Goal: Check status: Check status

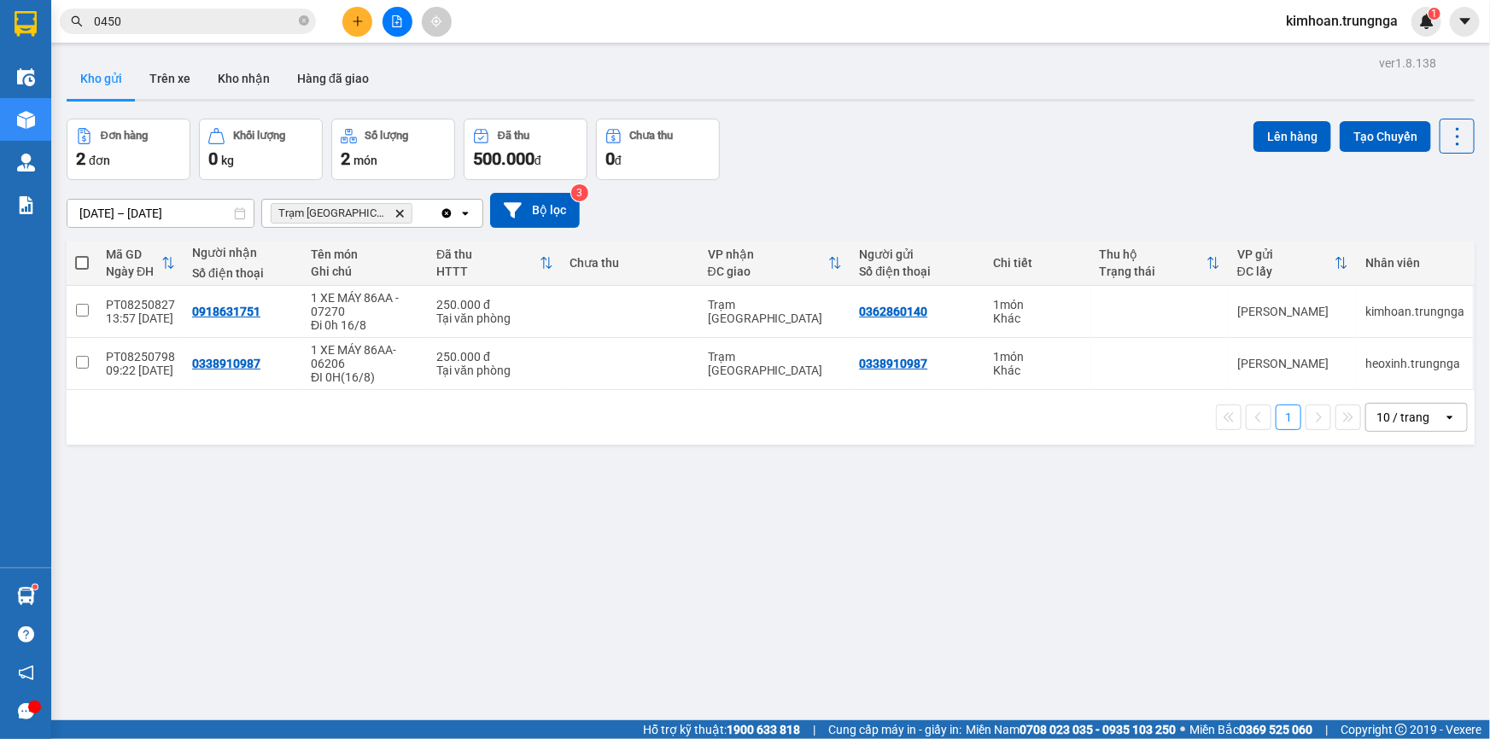
click at [215, 34] on div "Kết quả [PERSON_NAME] ( 7 ) Bộ lọc Mã ĐH Trạng thái Món hàng Thu hộ Tổng [PERSO…" at bounding box center [166, 22] width 333 height 30
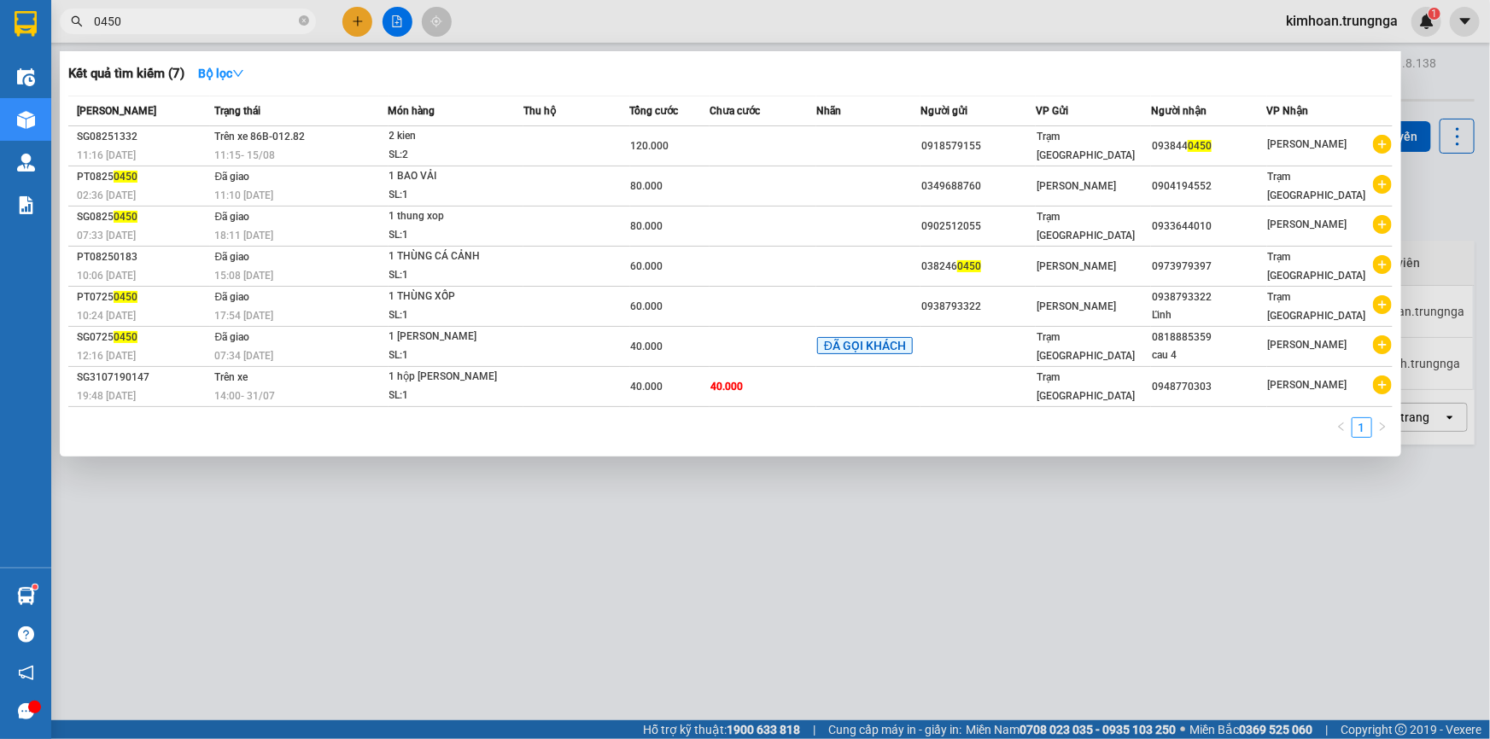
click at [222, 24] on input "0450" at bounding box center [195, 21] width 202 height 19
click at [307, 24] on icon "close-circle" at bounding box center [304, 20] width 10 height 10
type input "0450"
click at [125, 26] on input "0450" at bounding box center [195, 21] width 202 height 19
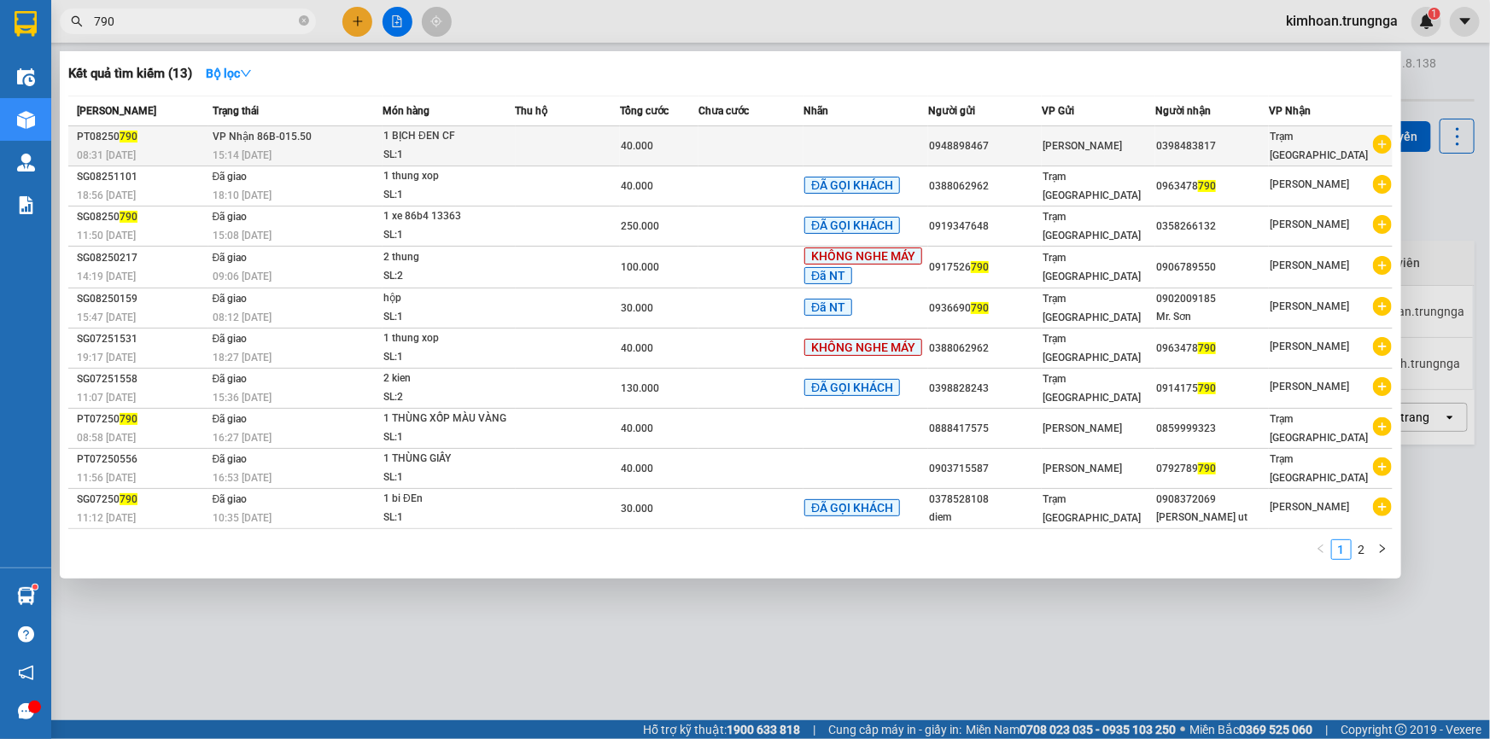
type input "790"
click at [570, 139] on td at bounding box center [568, 146] width 105 height 40
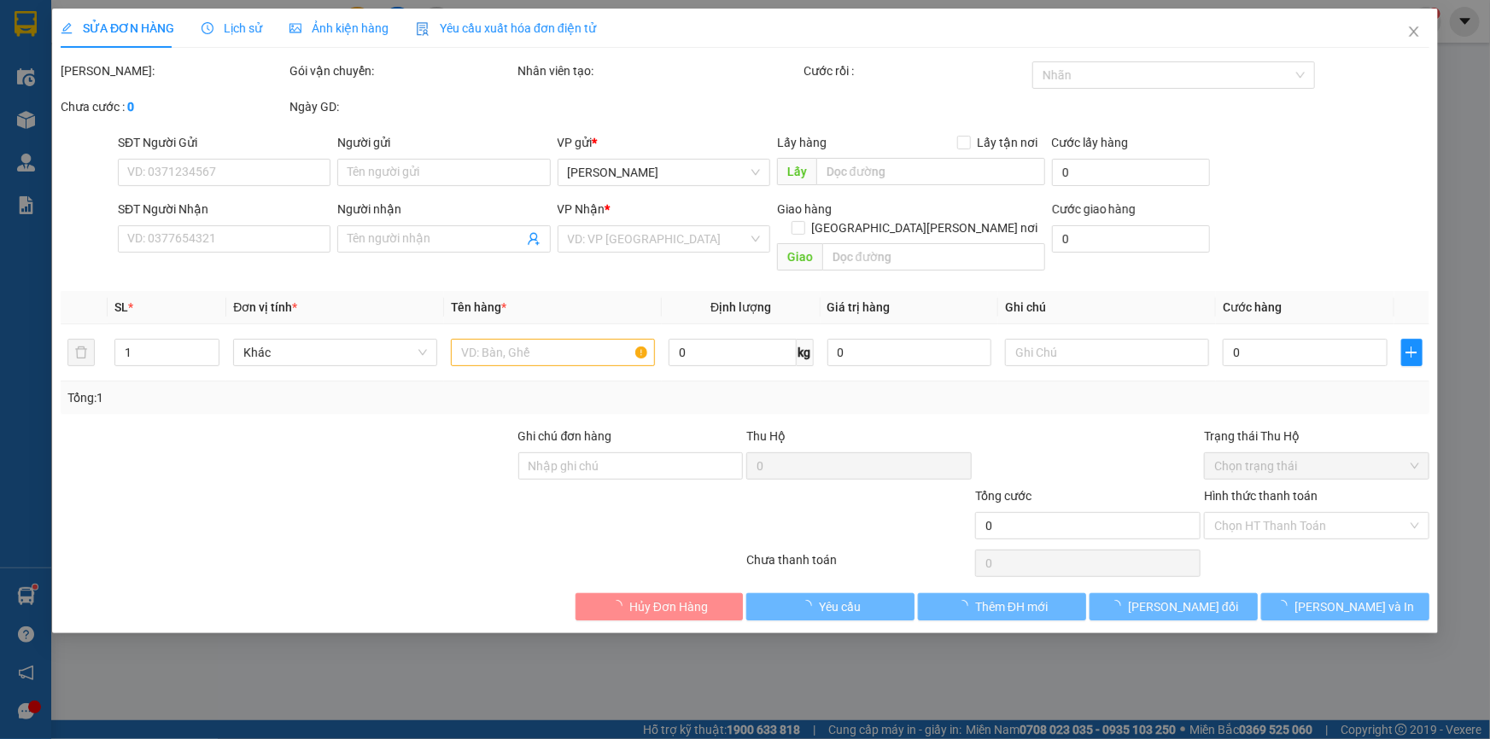
type input "0948898467"
type input "0398483817"
type input "40.000"
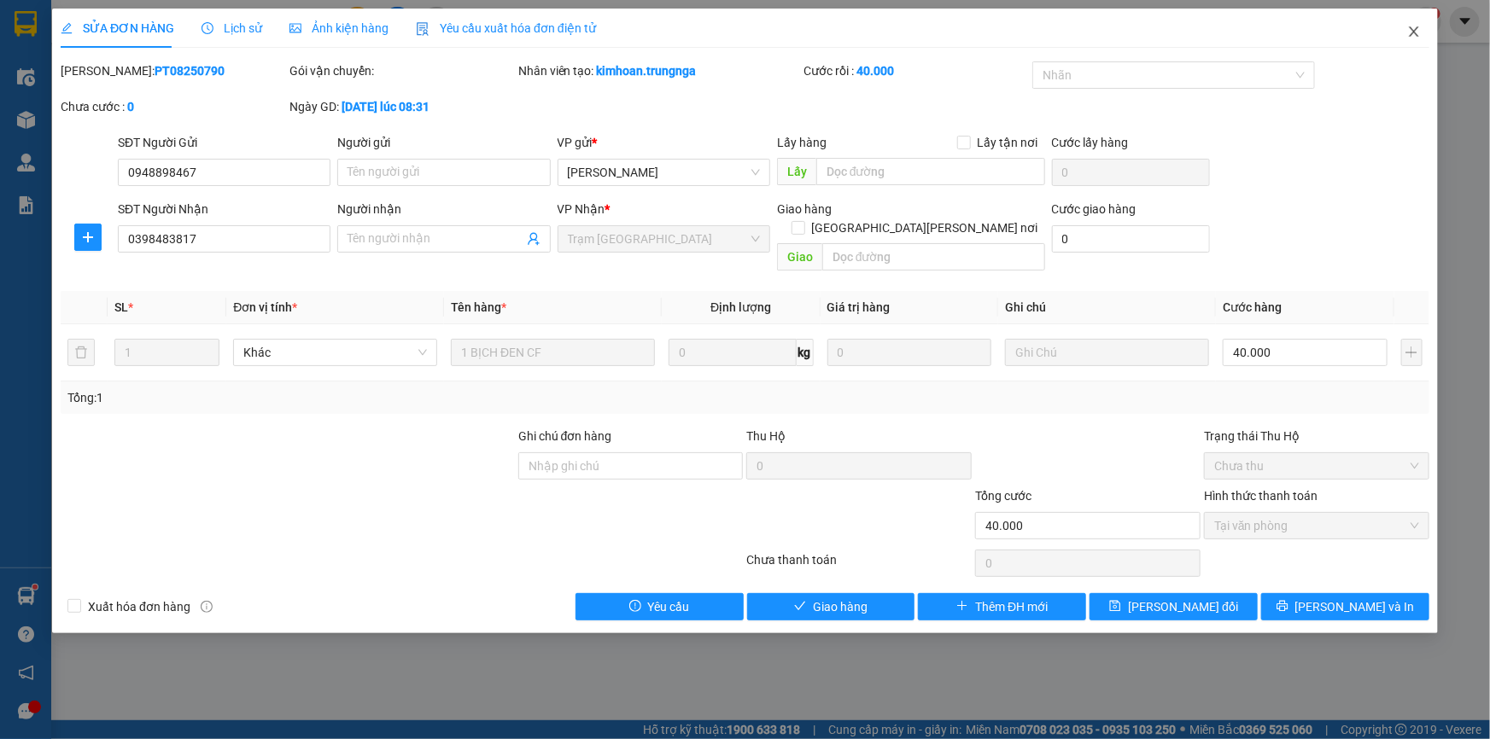
click at [1413, 28] on icon "close" at bounding box center [1414, 32] width 14 height 14
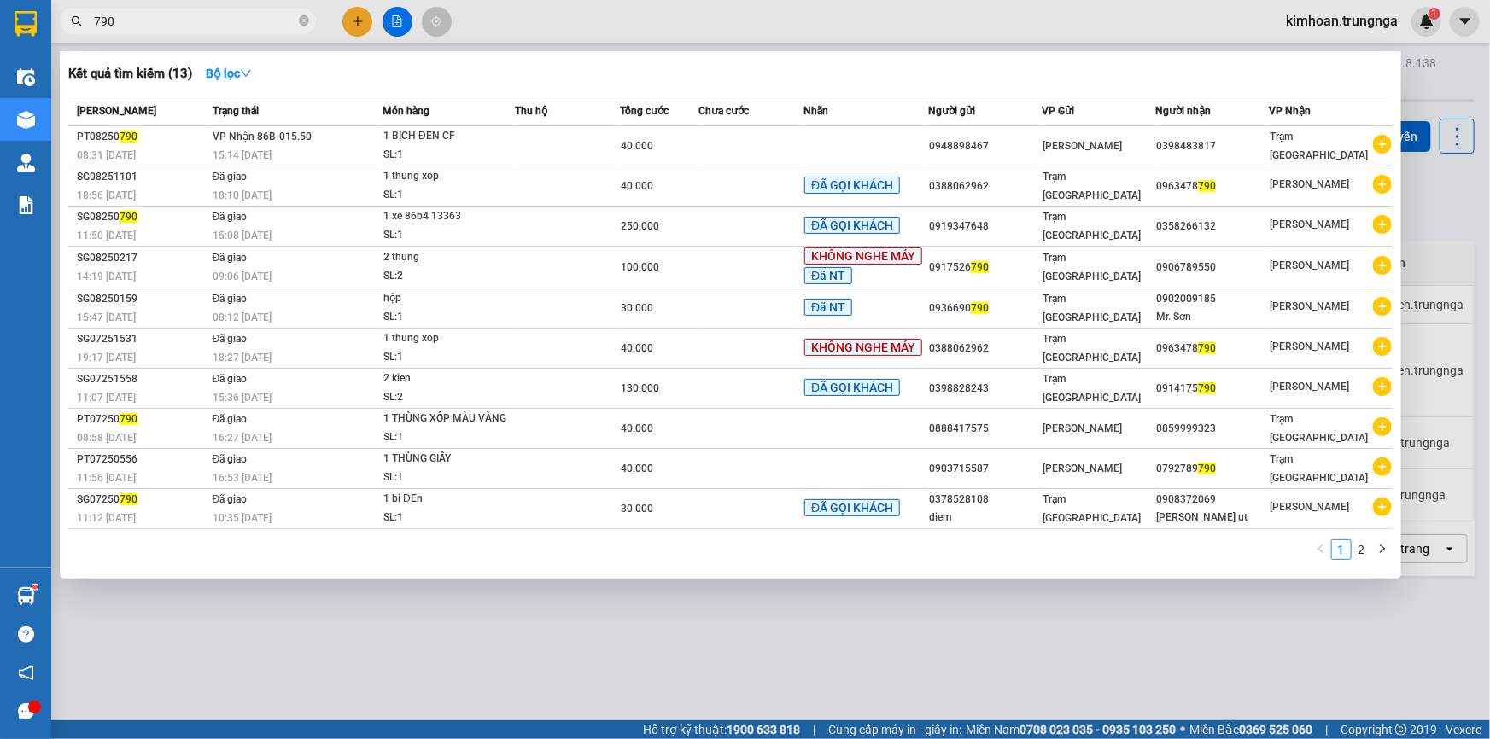
click at [260, 22] on input "790" at bounding box center [195, 21] width 202 height 19
click at [302, 143] on span "[PERSON_NAME] 86B-015.50" at bounding box center [262, 136] width 99 height 14
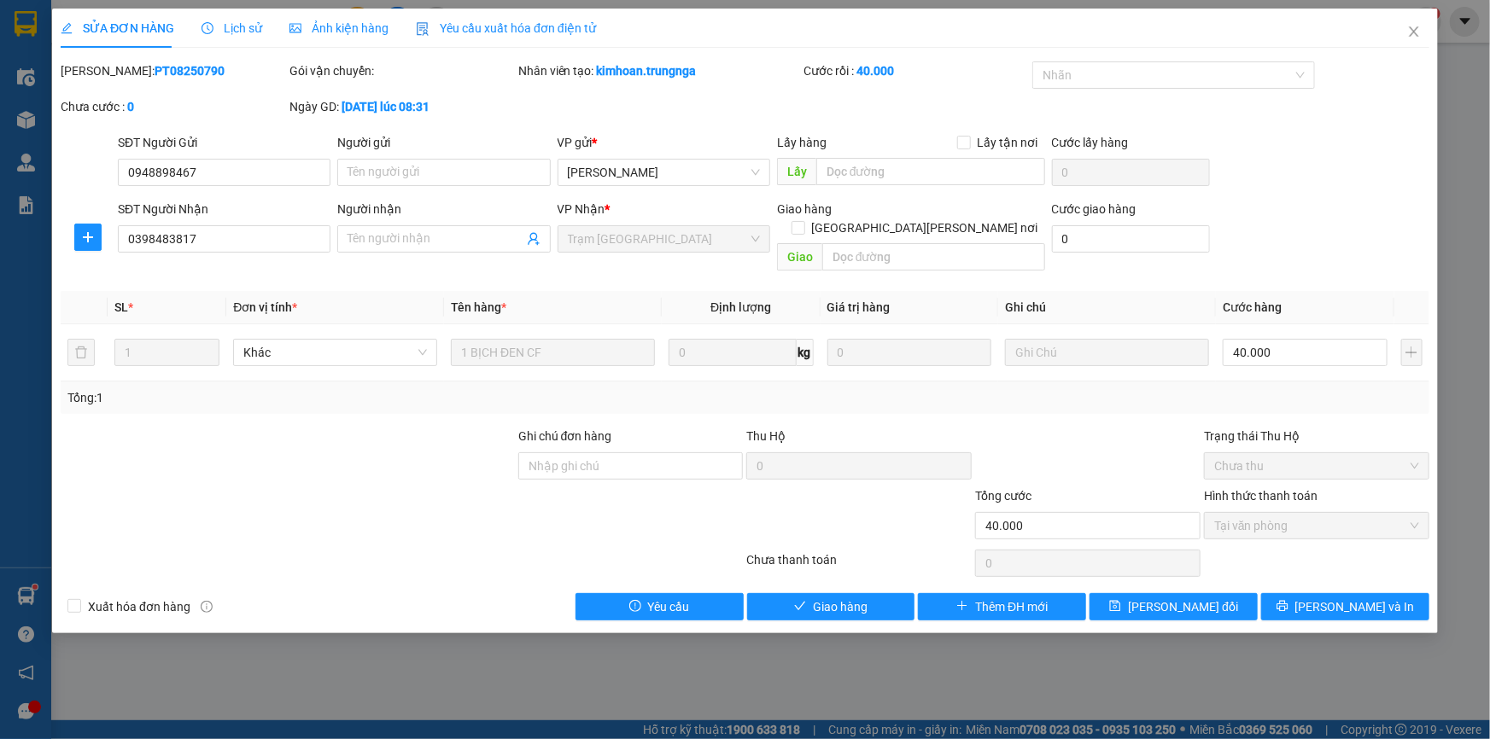
click at [238, 30] on span "Lịch sử" at bounding box center [232, 28] width 61 height 14
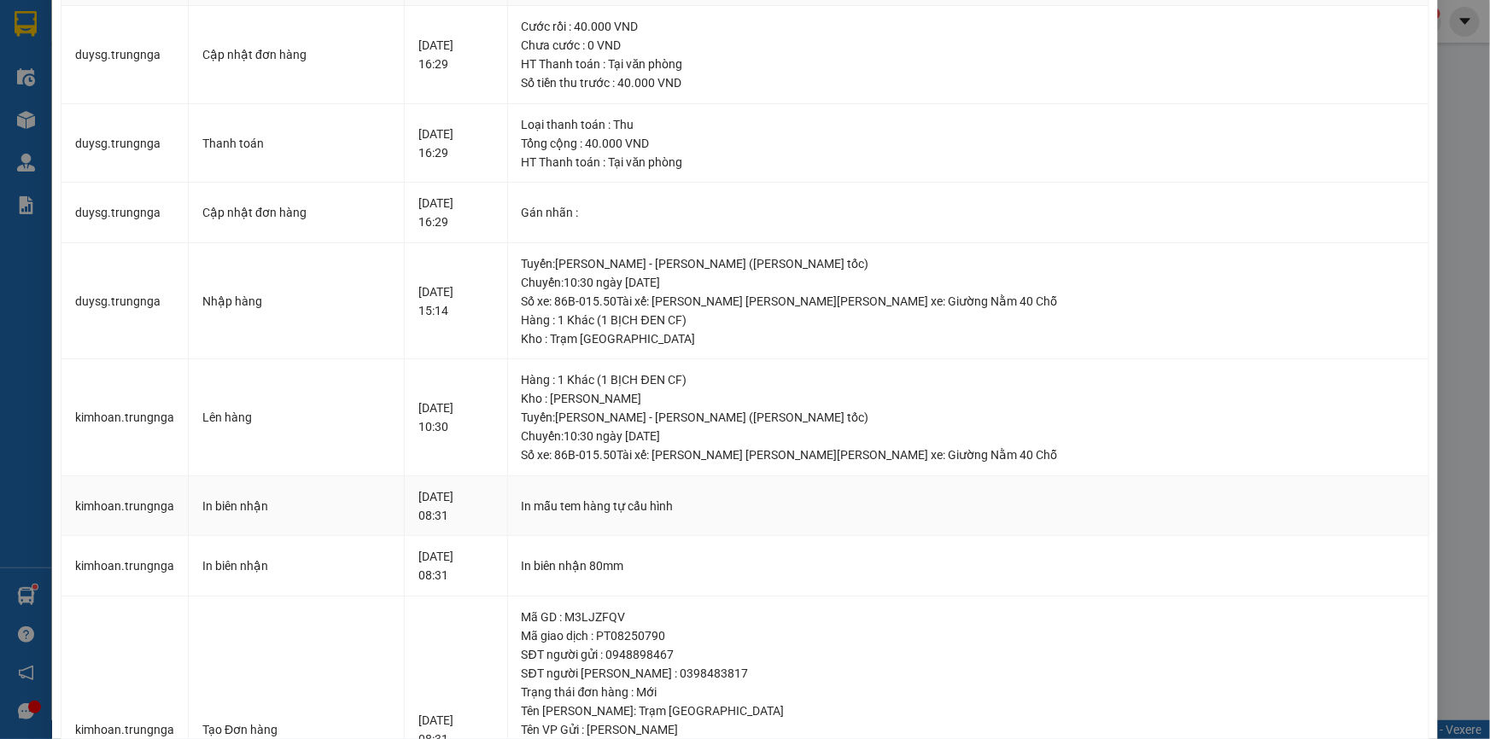
scroll to position [26, 0]
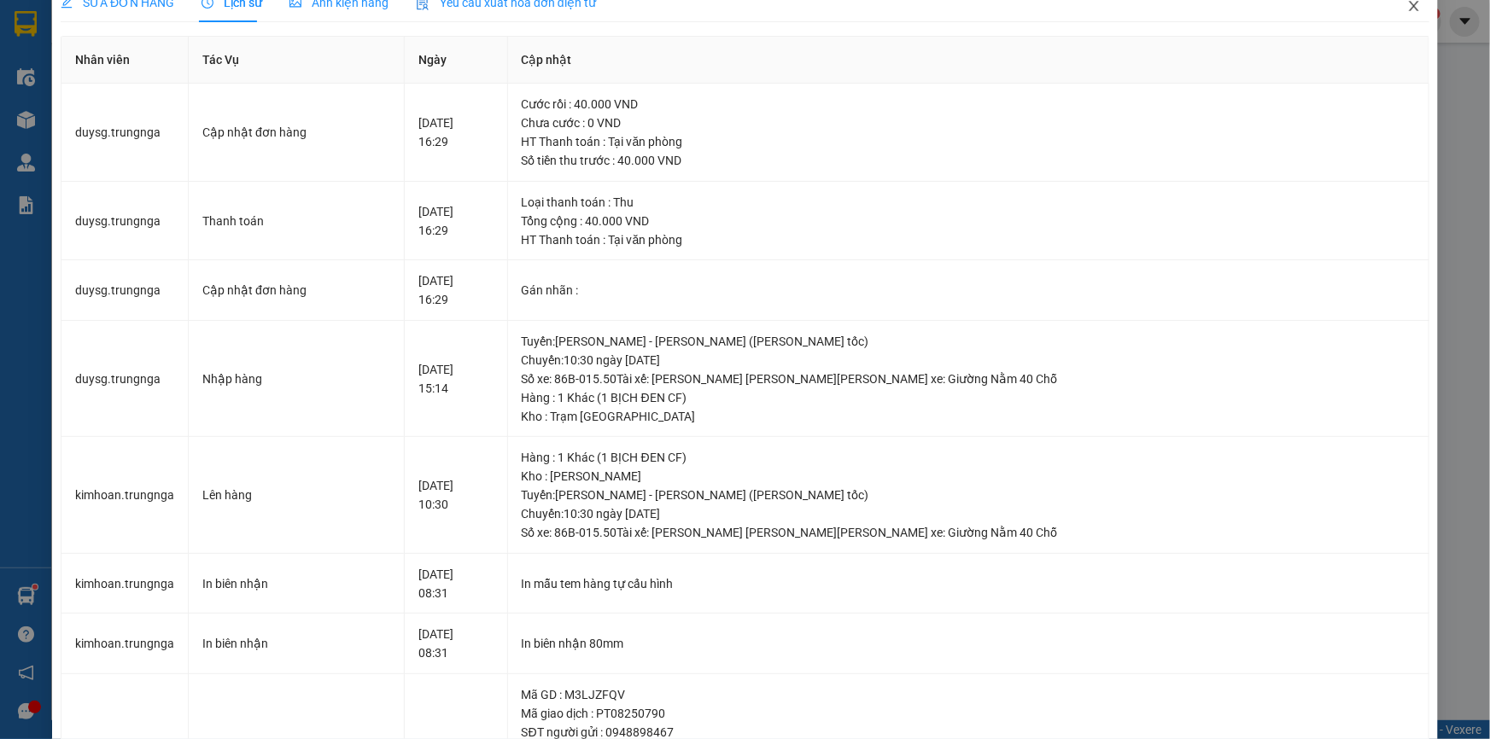
click at [1407, 7] on icon "close" at bounding box center [1414, 6] width 14 height 14
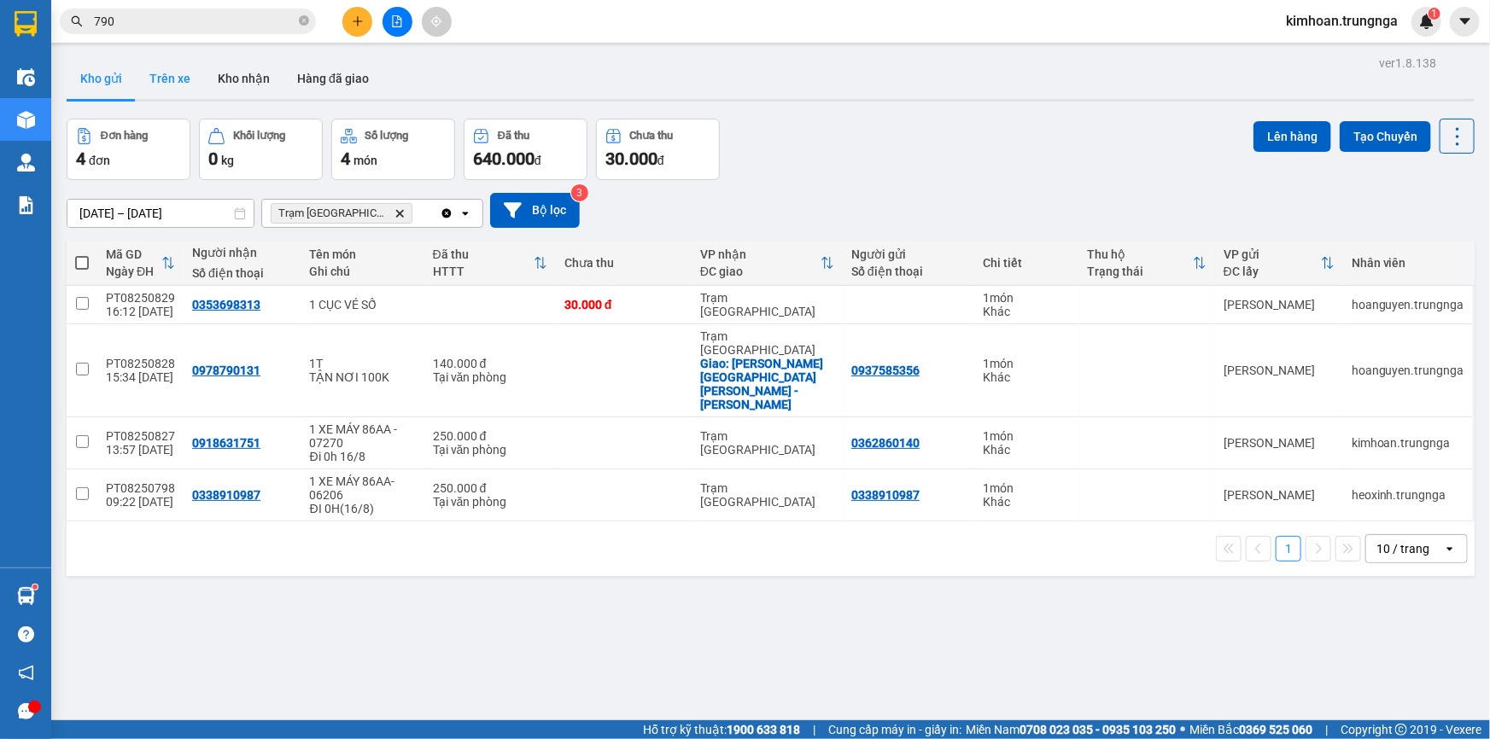
click at [182, 85] on button "Trên xe" at bounding box center [170, 78] width 68 height 41
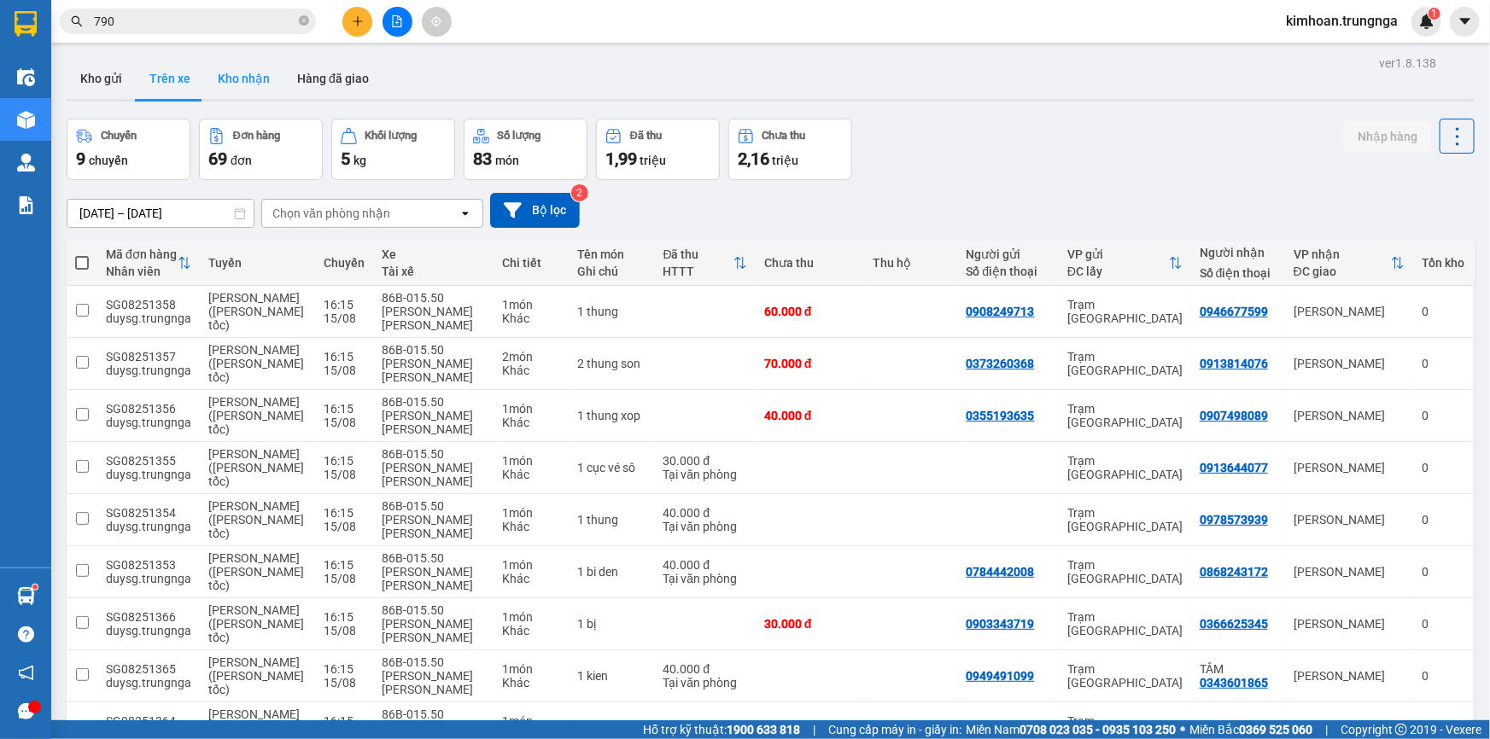
click at [264, 68] on button "Kho nhận" at bounding box center [243, 78] width 79 height 41
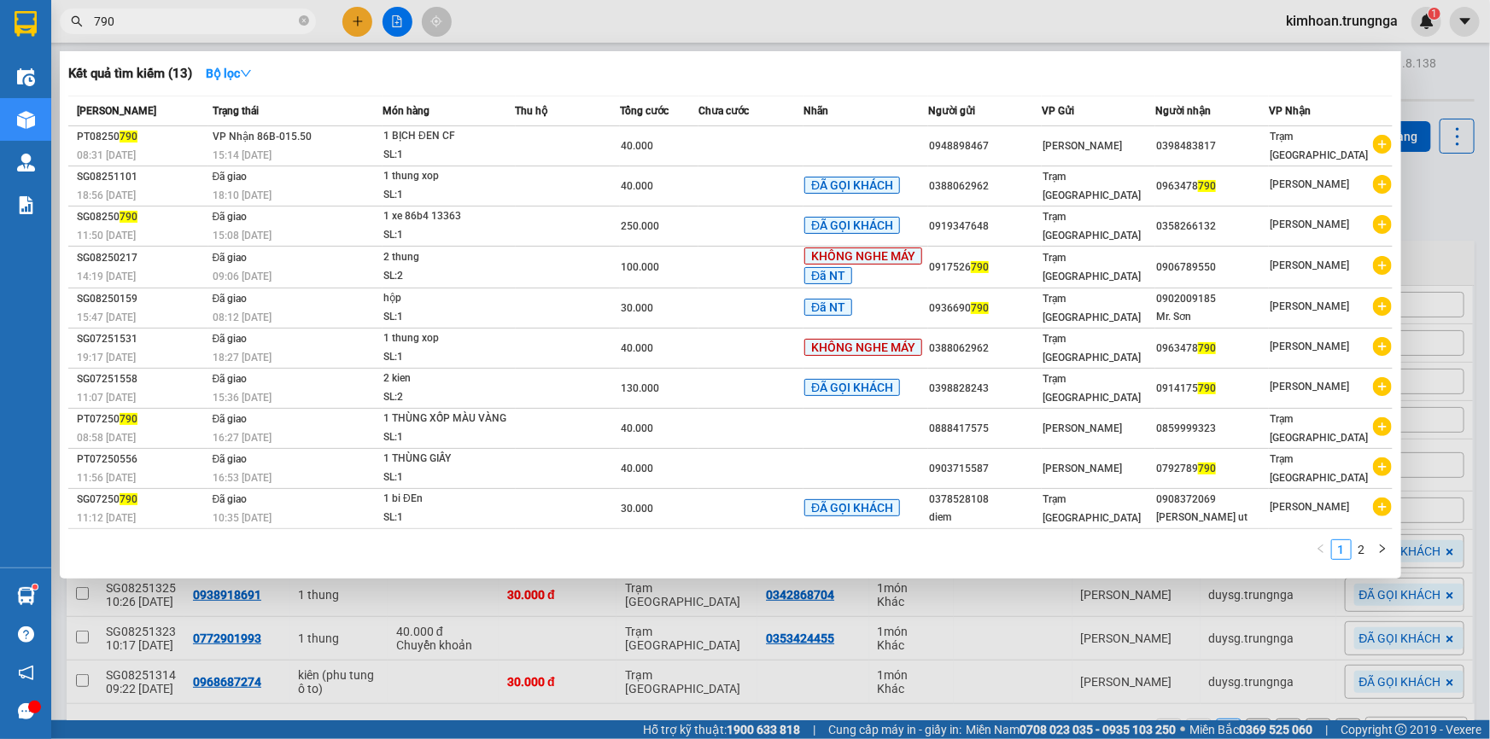
click at [147, 16] on input "790" at bounding box center [195, 21] width 202 height 19
click at [397, 140] on div "1 BỊCH ĐEN CF" at bounding box center [447, 136] width 128 height 19
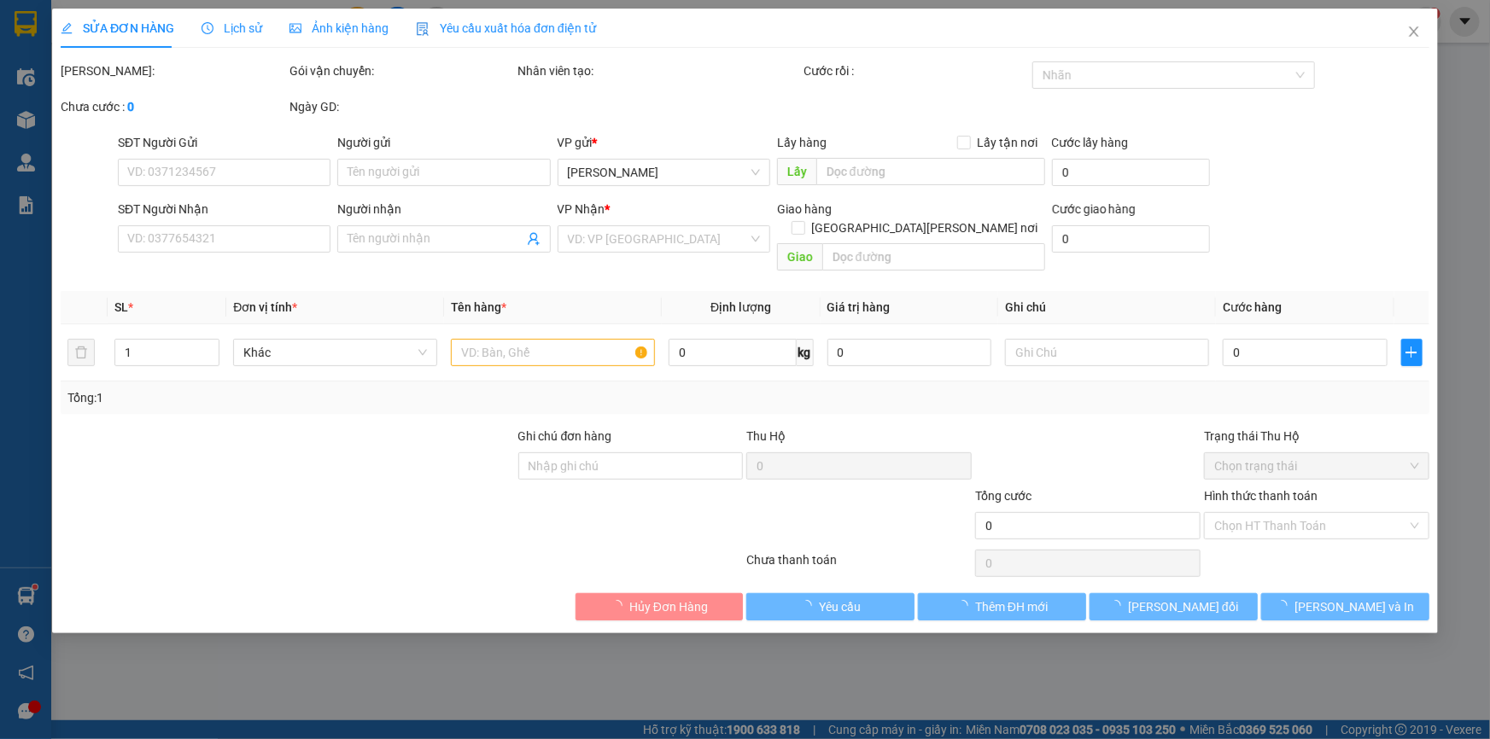
type input "0948898467"
type input "0398483817"
type input "40.000"
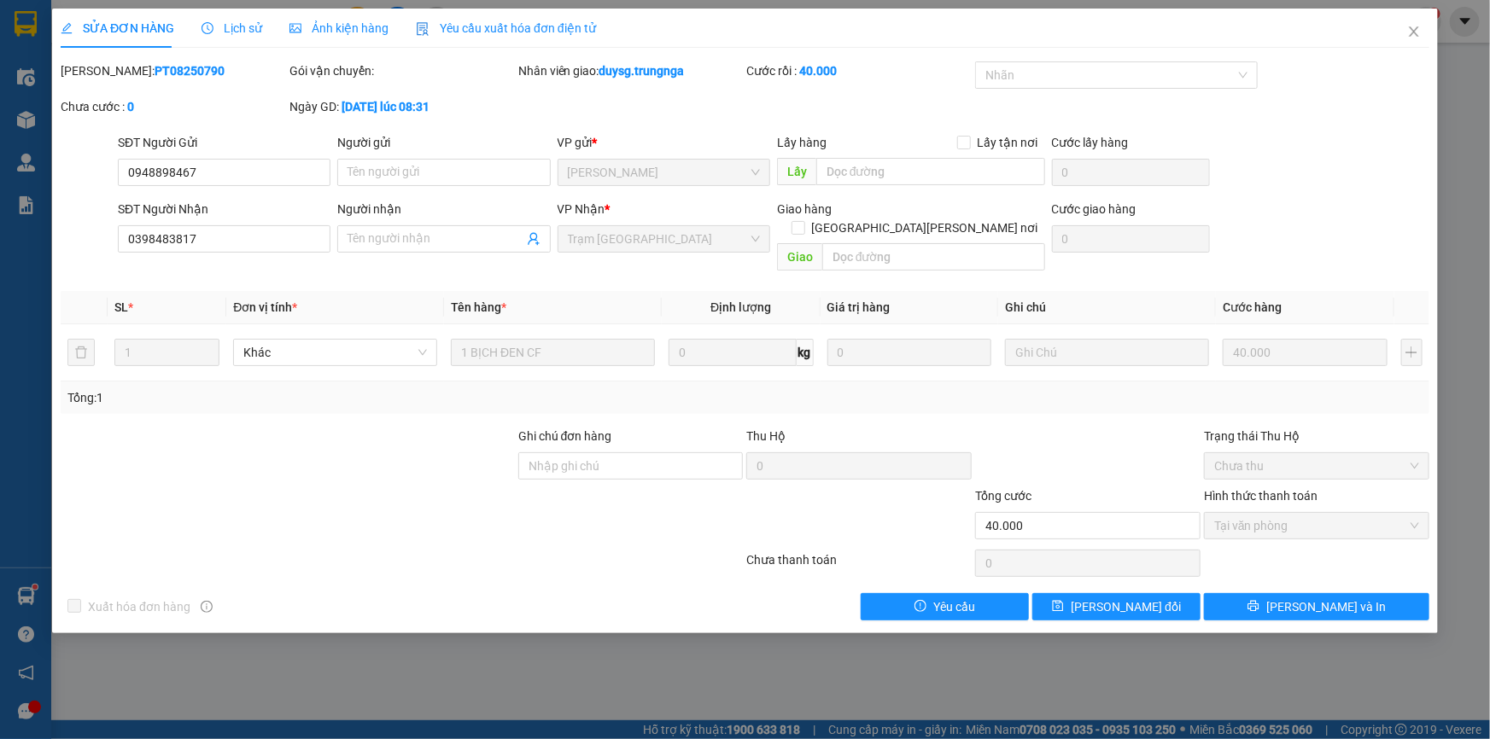
click at [244, 35] on div "Lịch sử" at bounding box center [232, 28] width 61 height 19
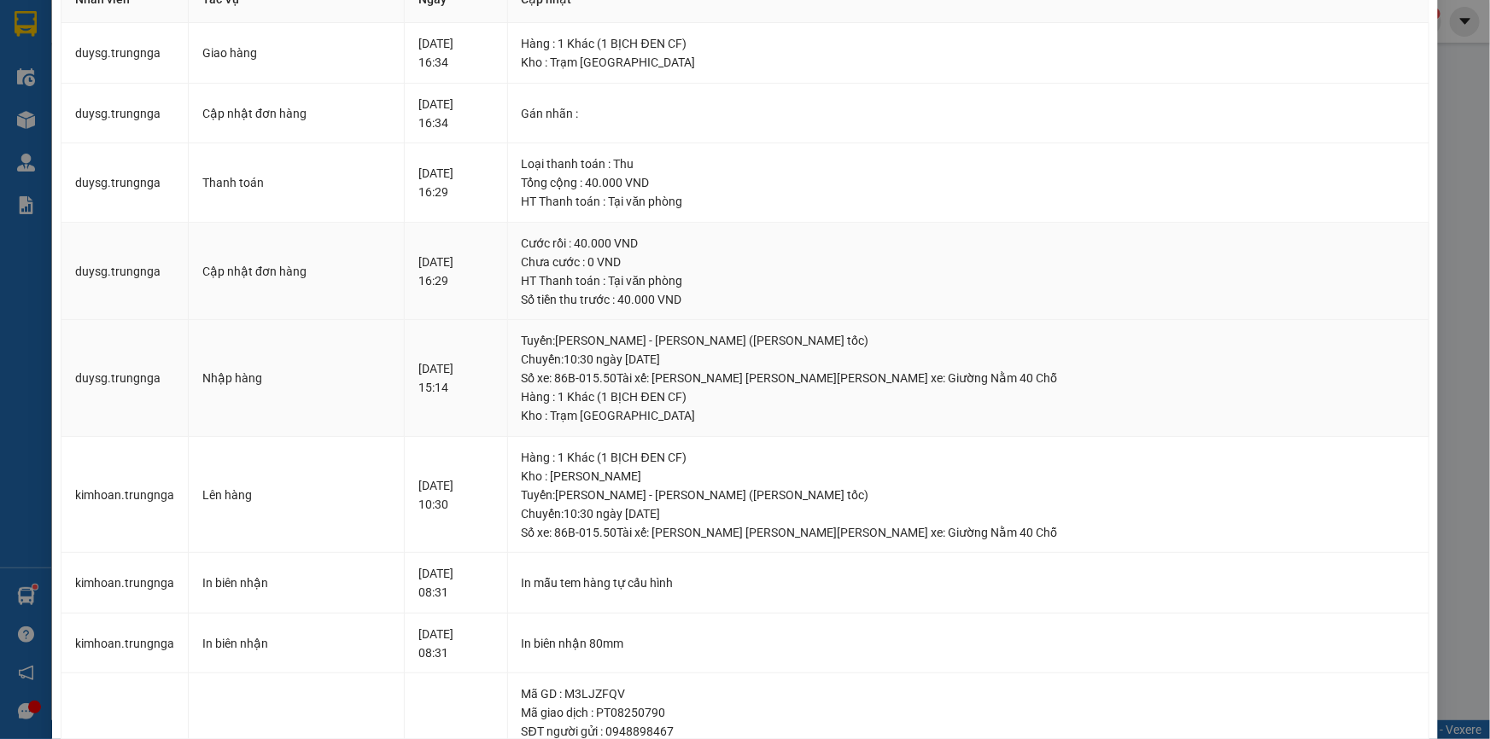
scroll to position [9, 0]
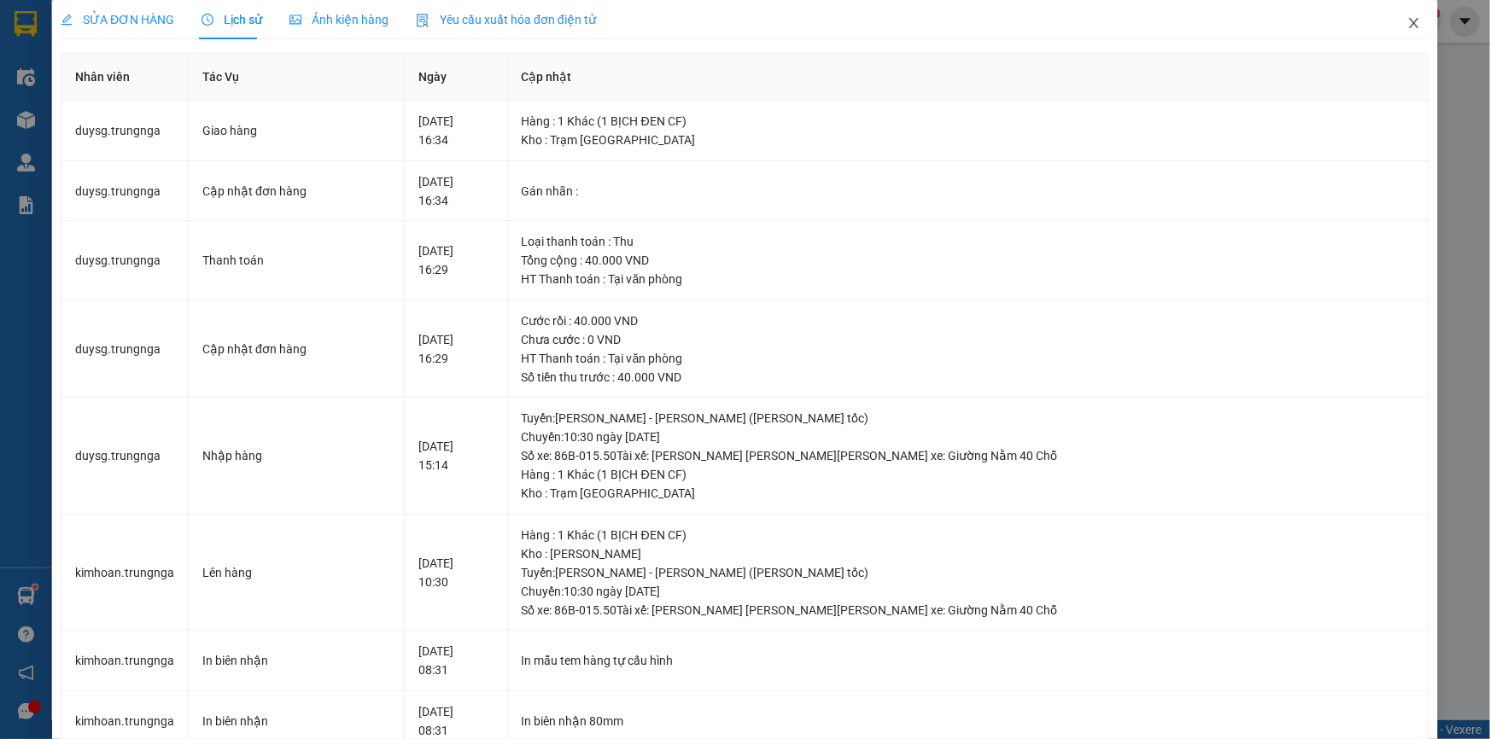
click at [1409, 22] on icon "close" at bounding box center [1413, 23] width 9 height 10
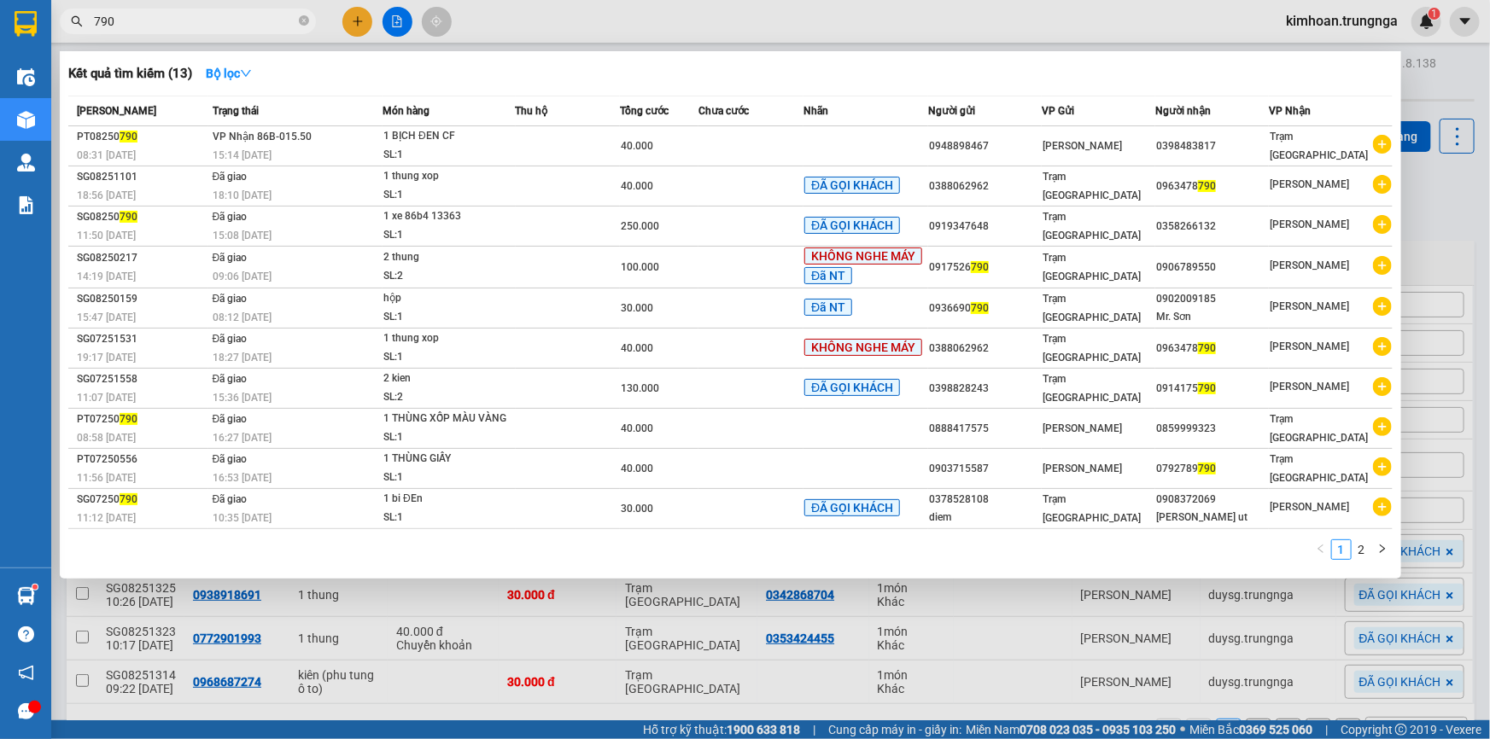
click at [215, 25] on input "790" at bounding box center [195, 21] width 202 height 19
click at [172, 17] on input "790" at bounding box center [195, 21] width 202 height 19
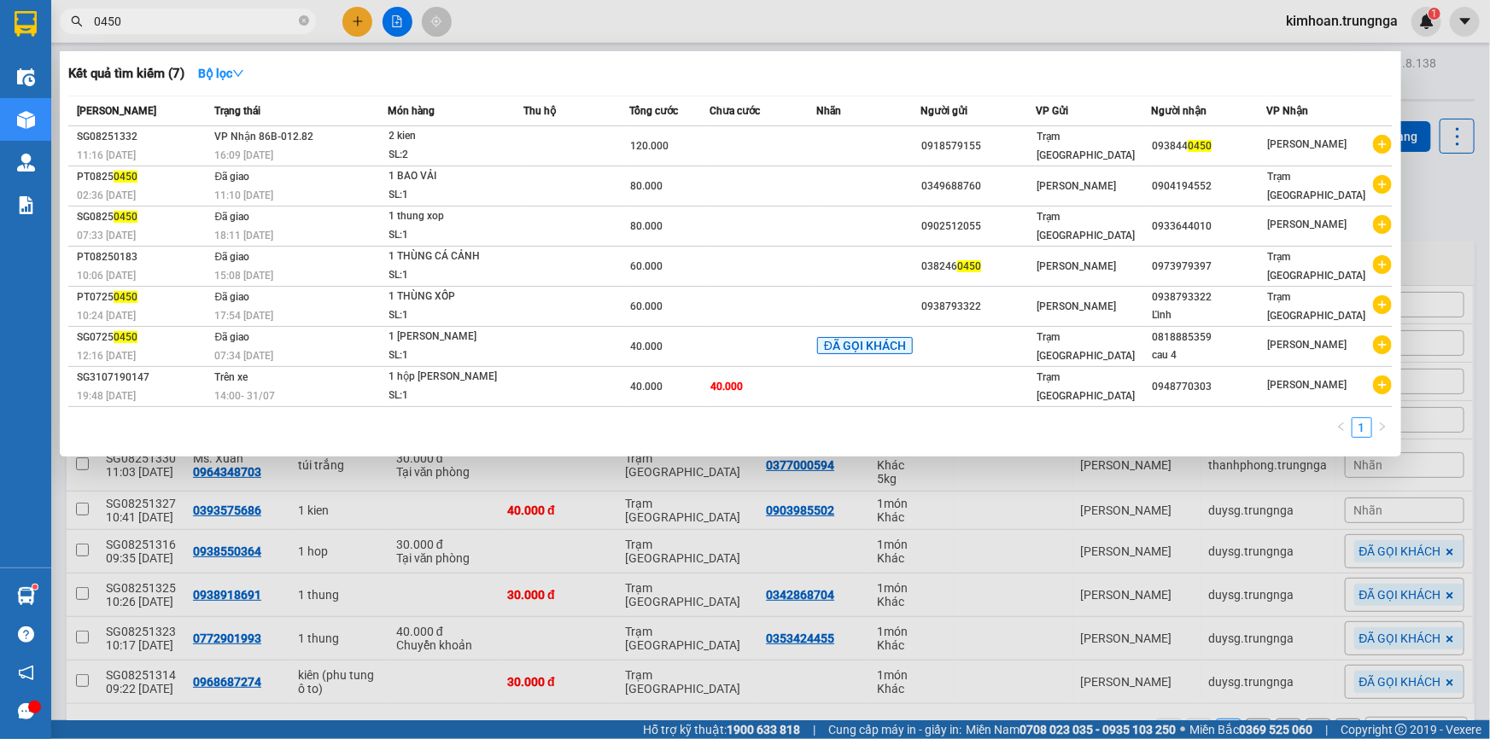
click at [241, 12] on input "0450" at bounding box center [195, 21] width 202 height 19
type input "5385"
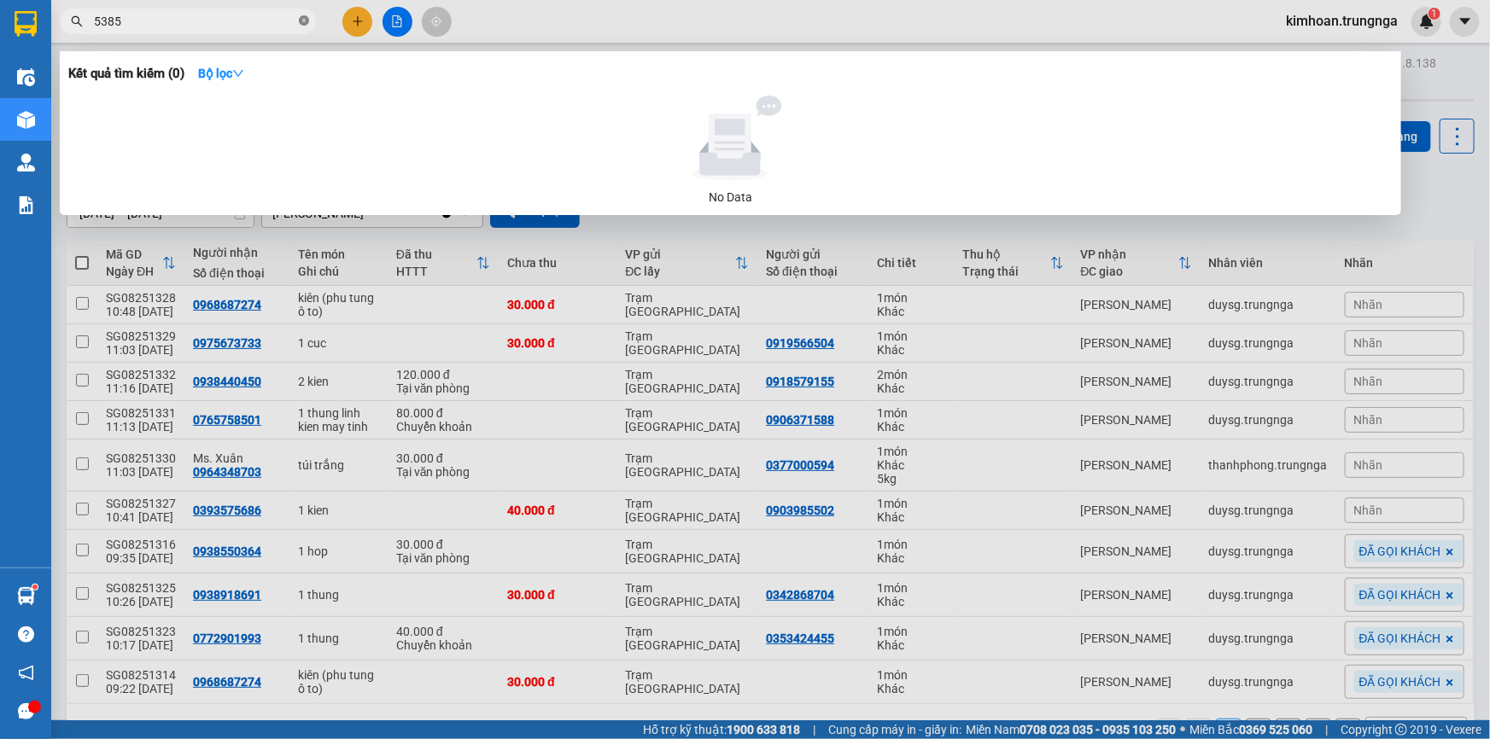
click at [300, 23] on icon "close-circle" at bounding box center [304, 20] width 10 height 10
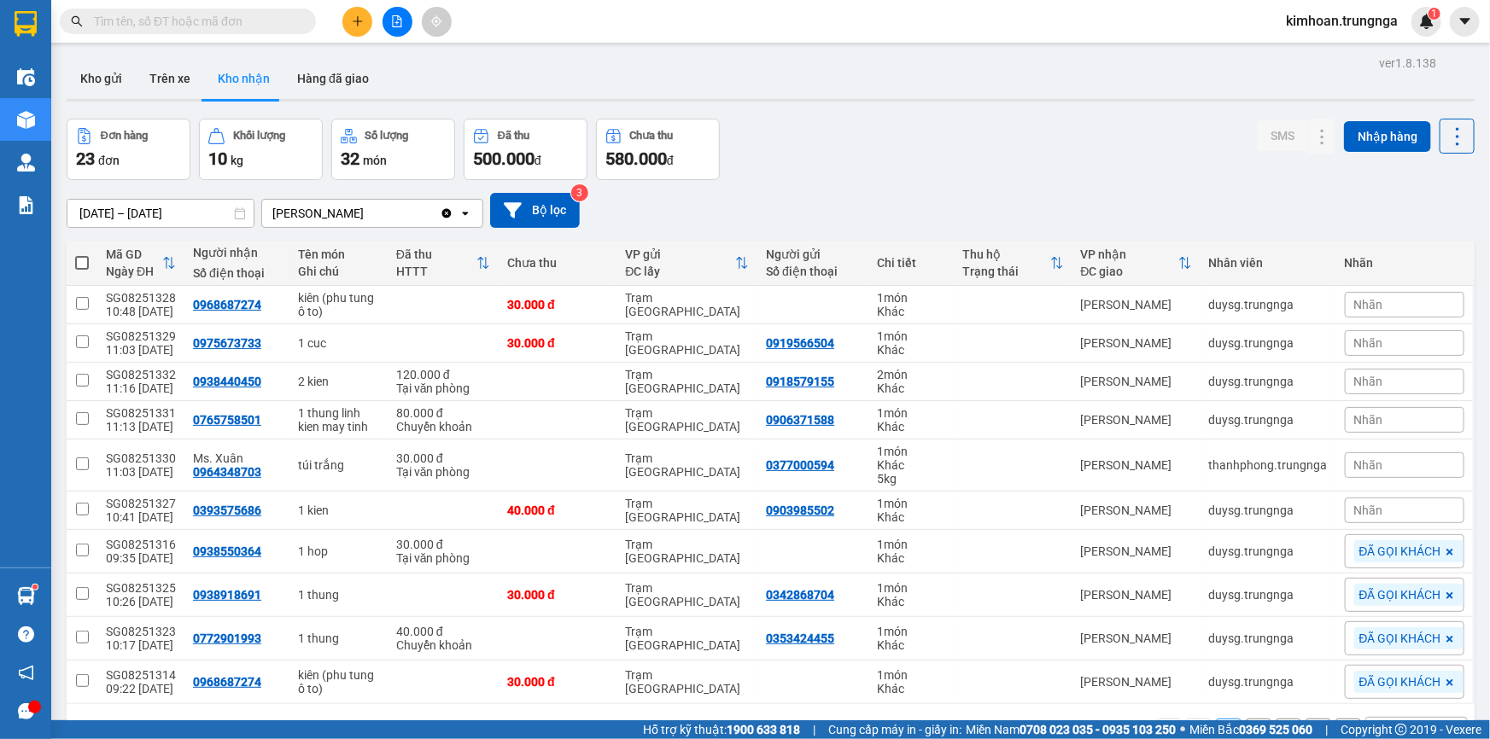
click at [193, 23] on input "text" at bounding box center [195, 21] width 202 height 19
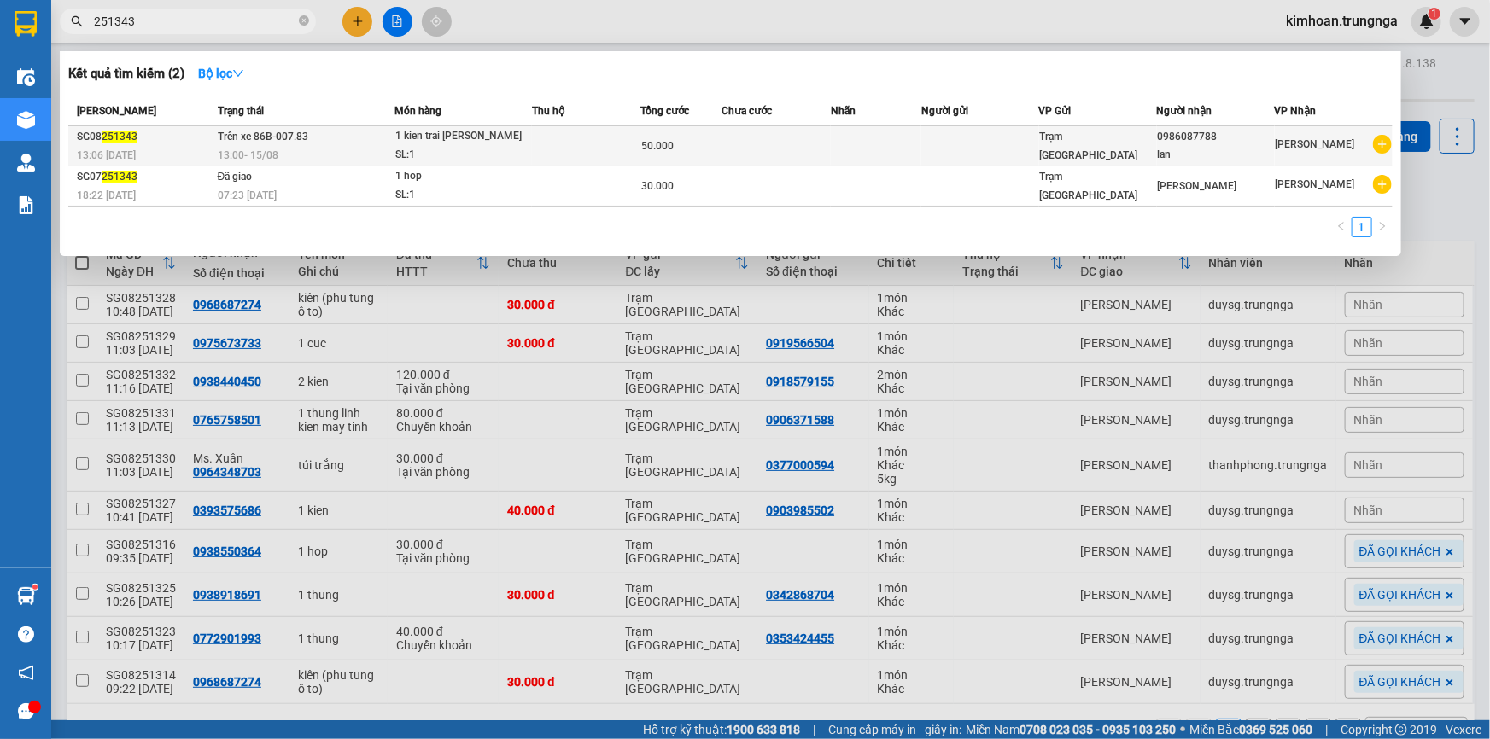
type input "251343"
click at [470, 154] on div "SL: 1" at bounding box center [459, 155] width 128 height 19
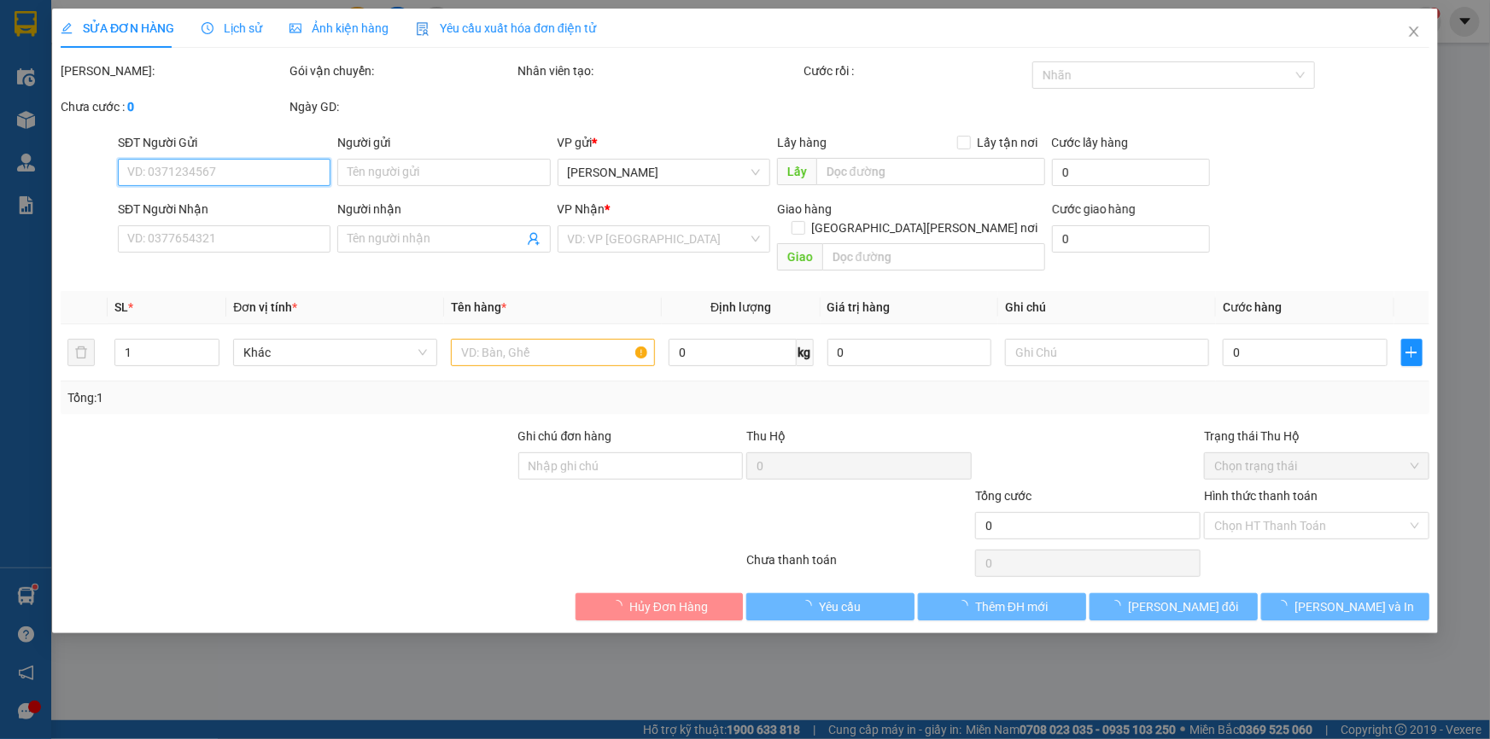
type input "0986087788"
type input "lan"
type input "50.000"
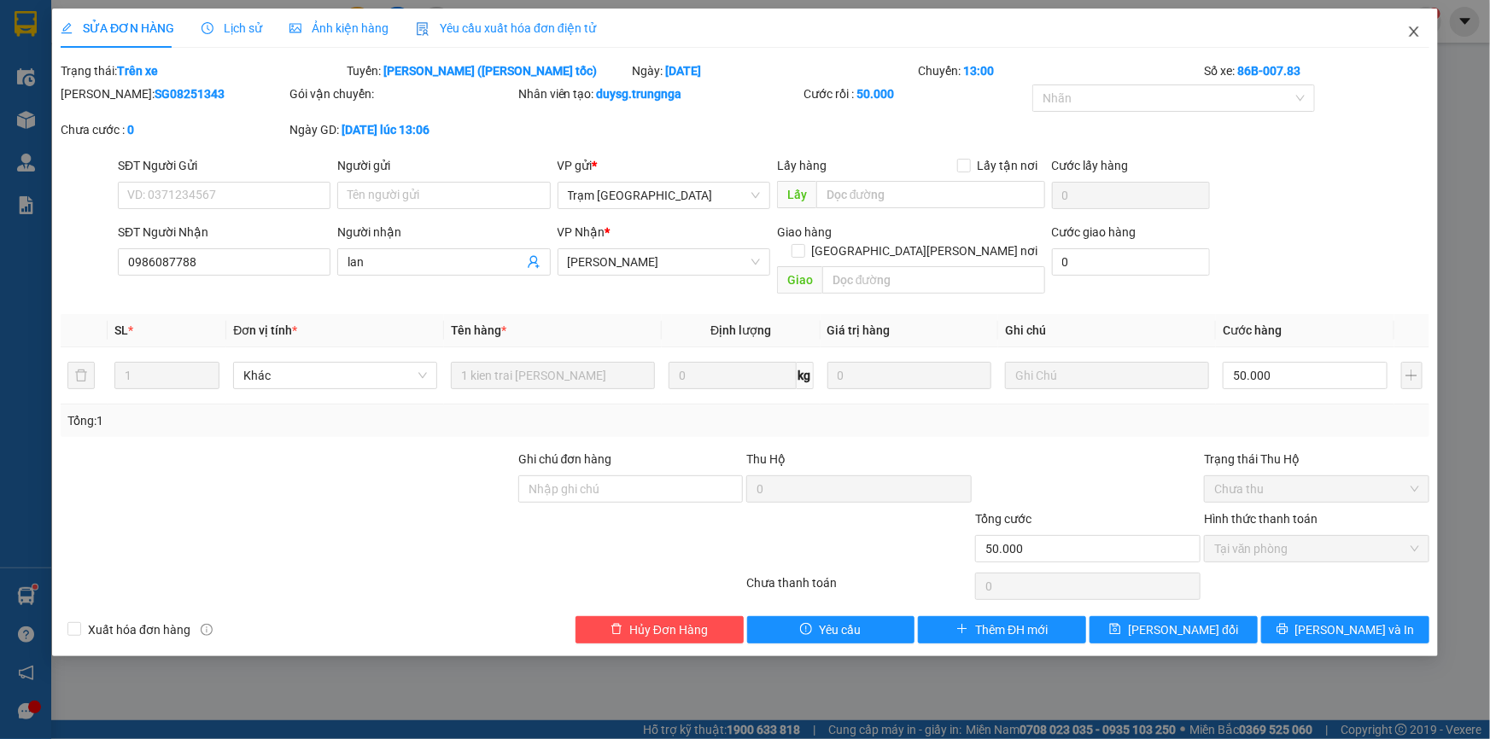
click at [1409, 30] on icon "close" at bounding box center [1414, 32] width 14 height 14
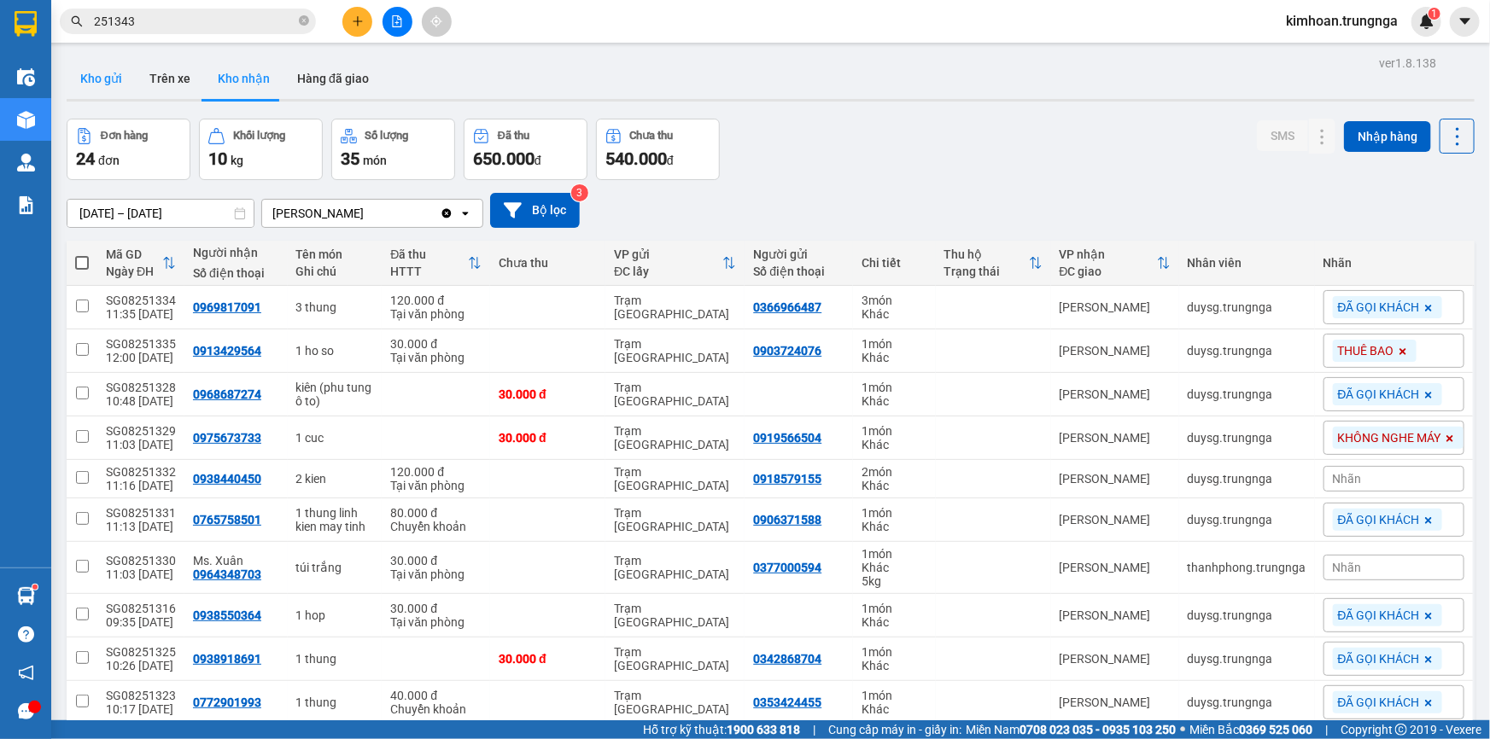
click at [93, 75] on button "Kho gửi" at bounding box center [101, 78] width 69 height 41
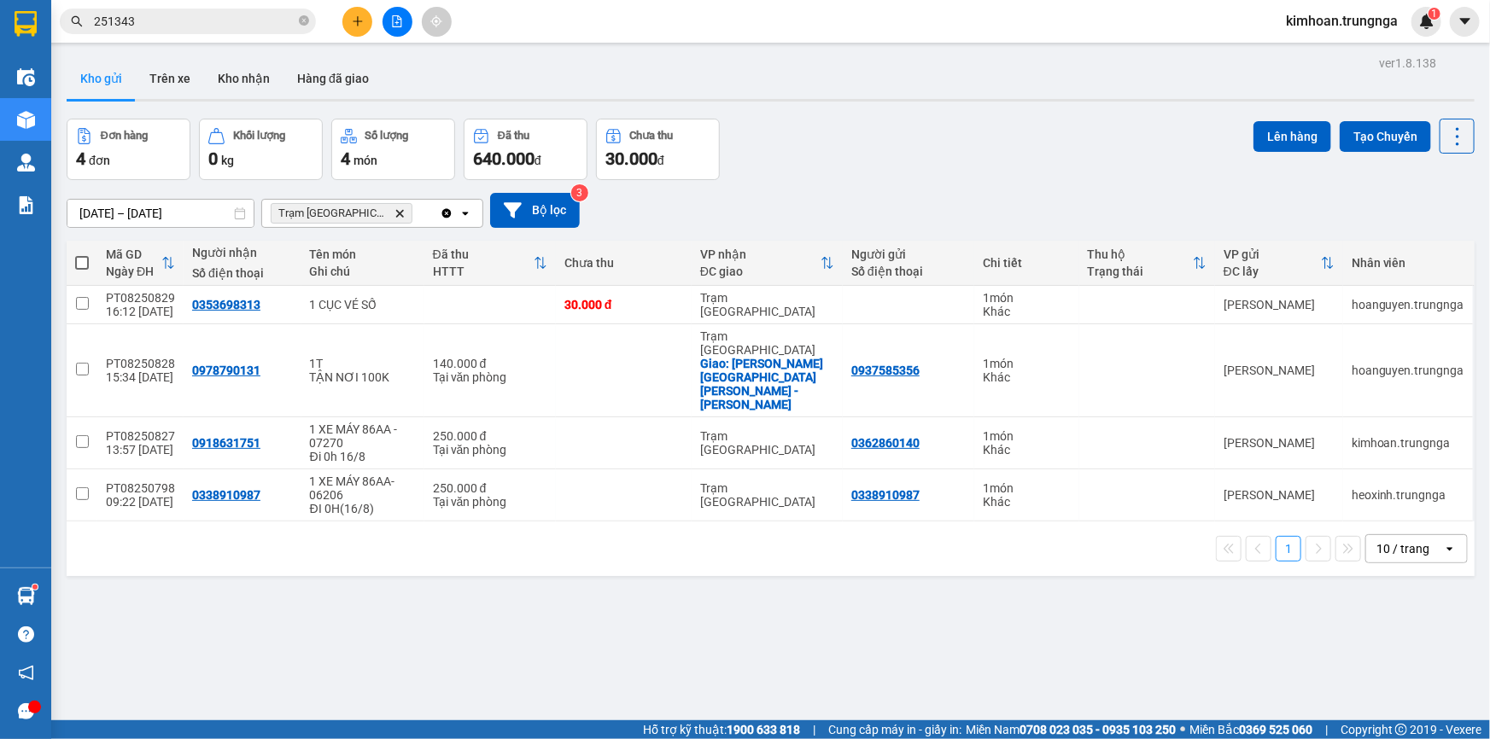
click at [160, 30] on input "251343" at bounding box center [195, 21] width 202 height 19
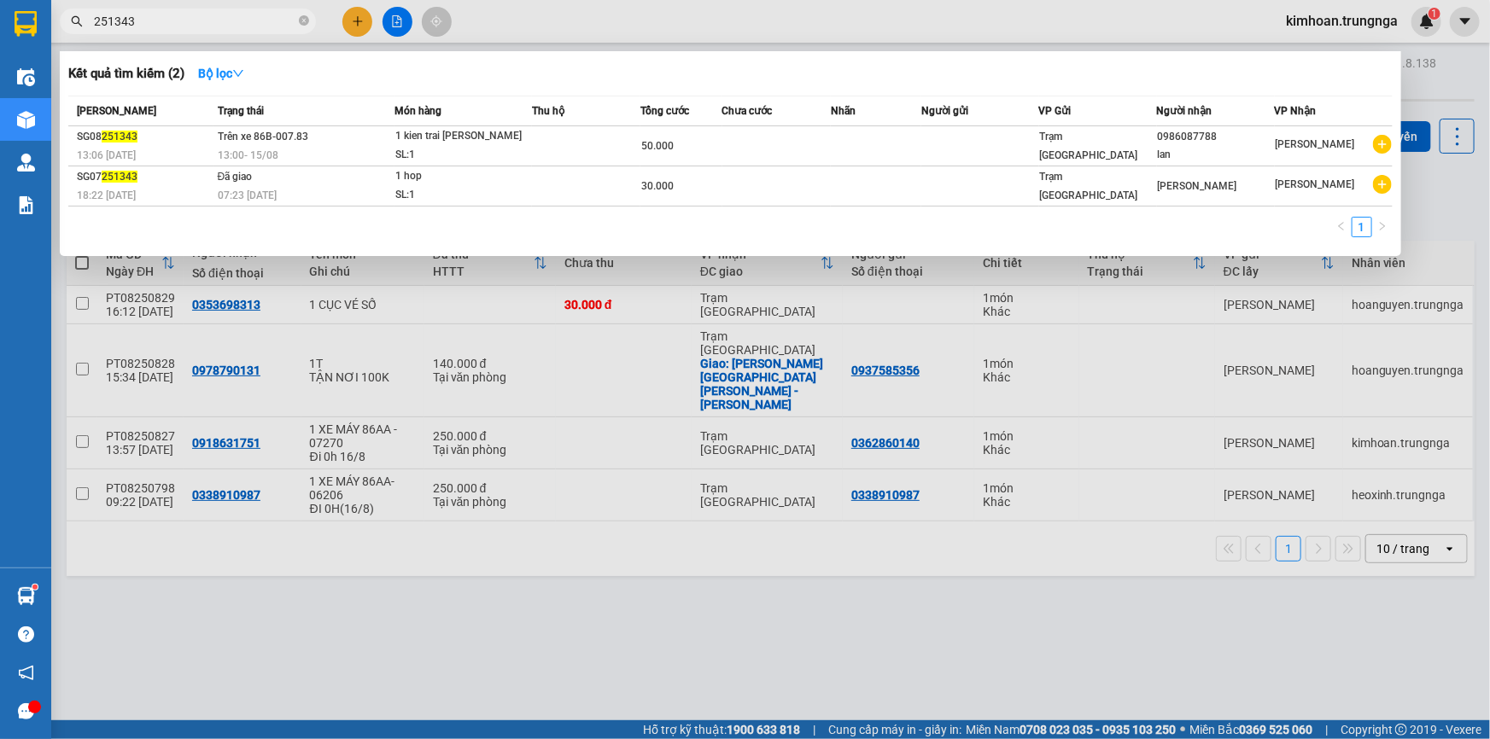
click at [160, 30] on input "251343" at bounding box center [195, 21] width 202 height 19
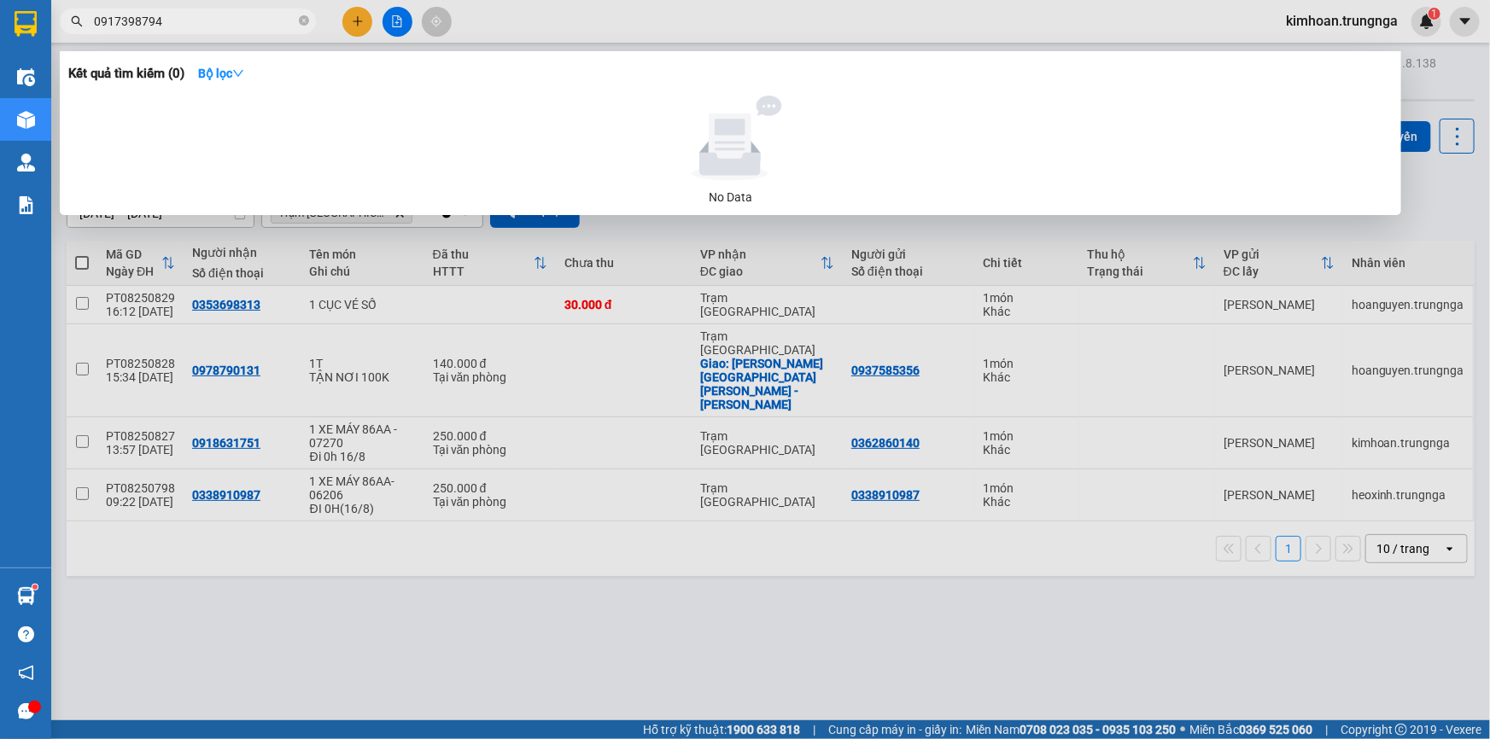
type input "0917398794"
click at [306, 21] on icon "close-circle" at bounding box center [304, 20] width 10 height 10
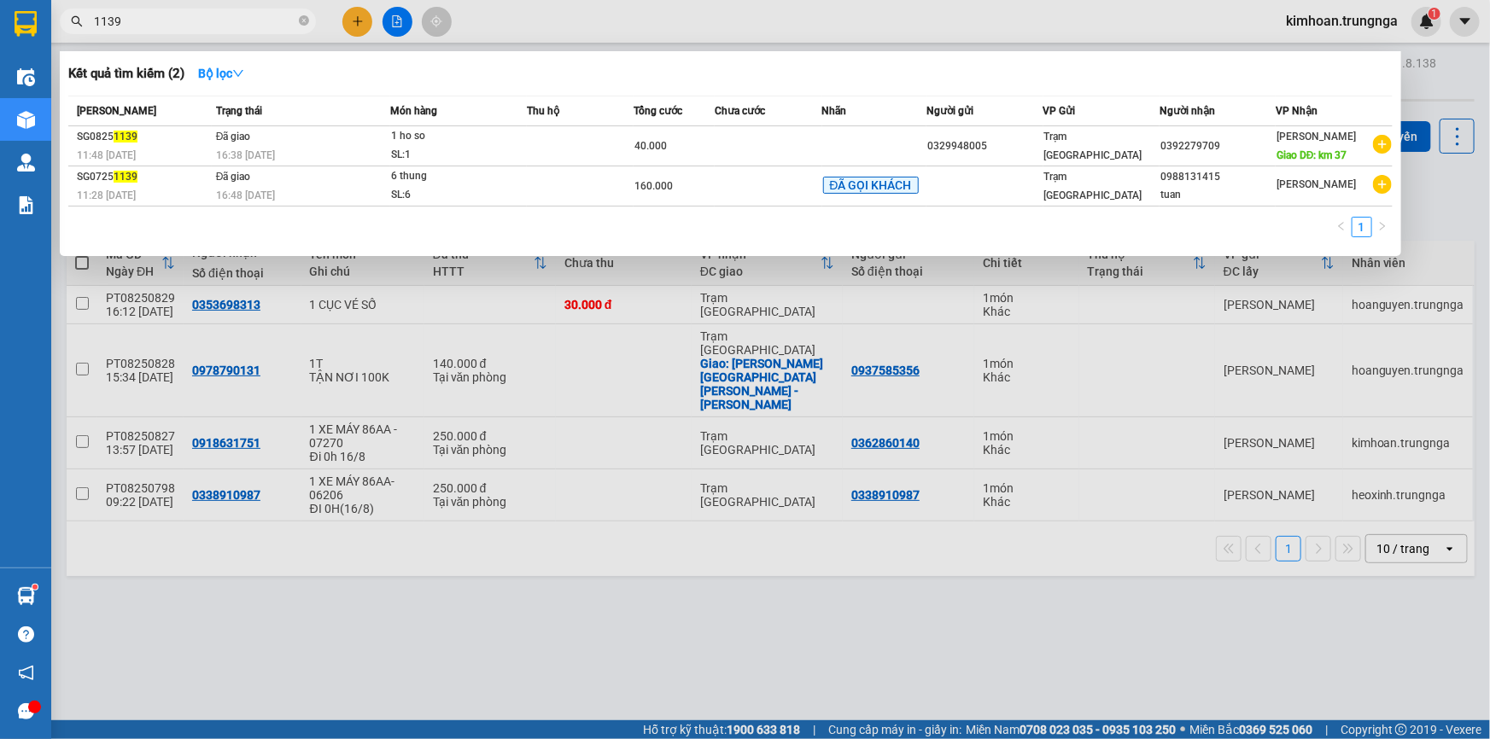
click at [225, 24] on input "1139" at bounding box center [195, 21] width 202 height 19
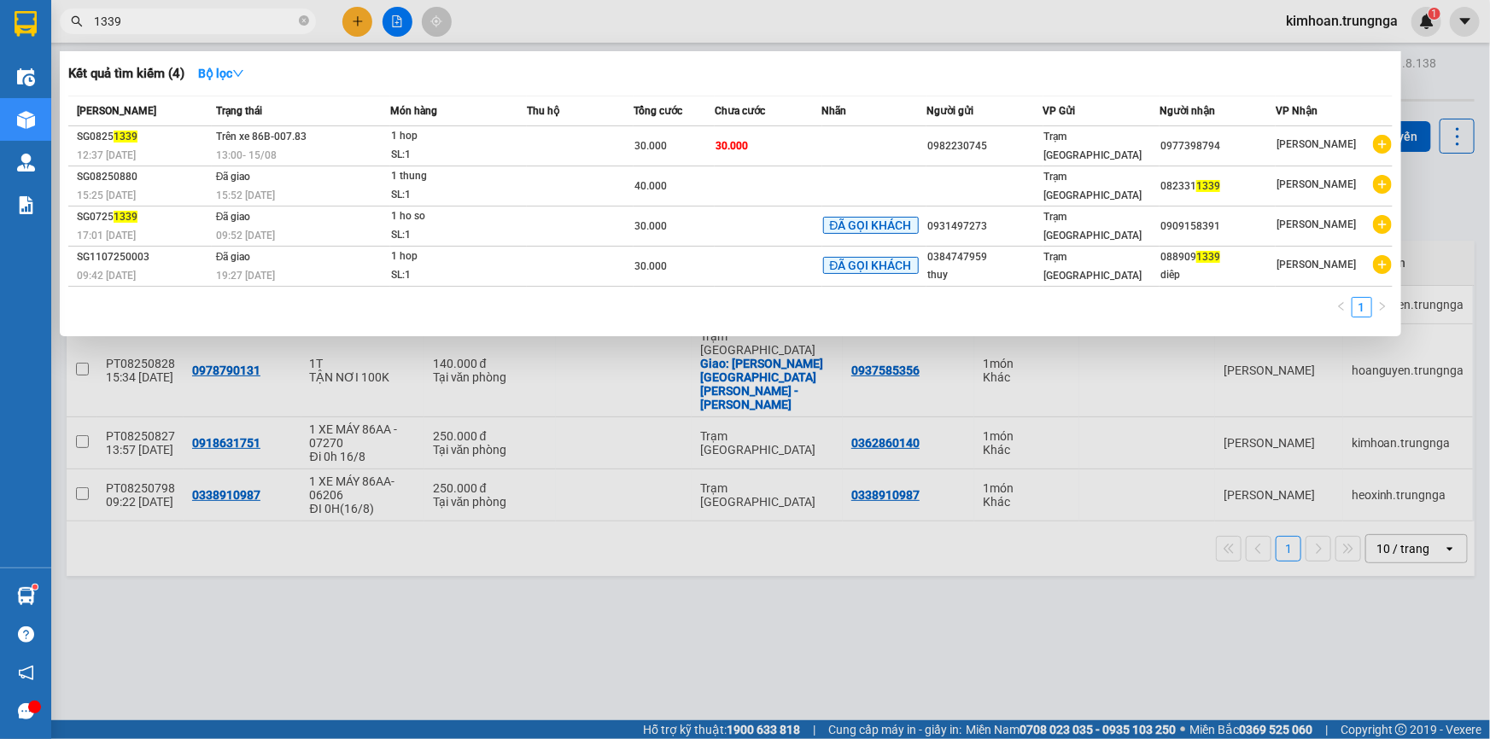
type input "1339"
